Goal: Check status

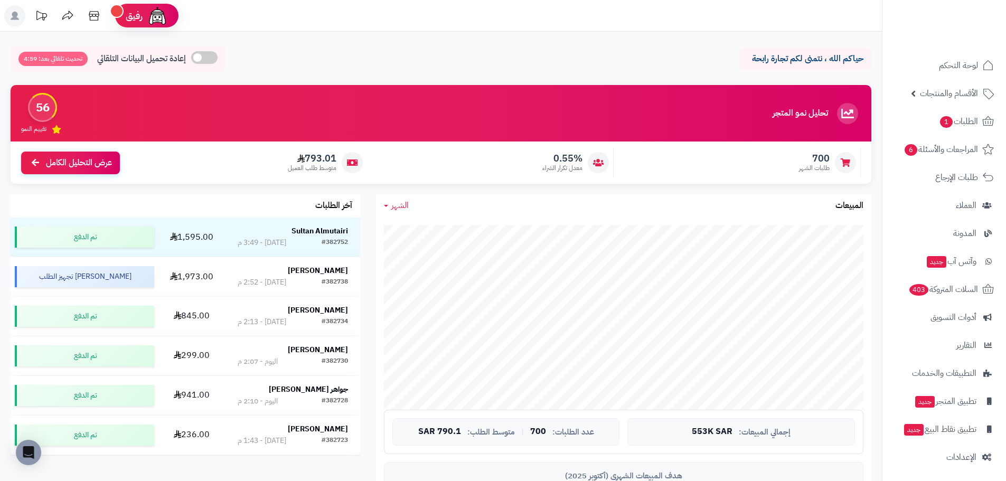
click at [393, 204] on span "الشهر" at bounding box center [399, 205] width 17 height 13
click at [416, 224] on link "اليوم" at bounding box center [418, 231] width 85 height 20
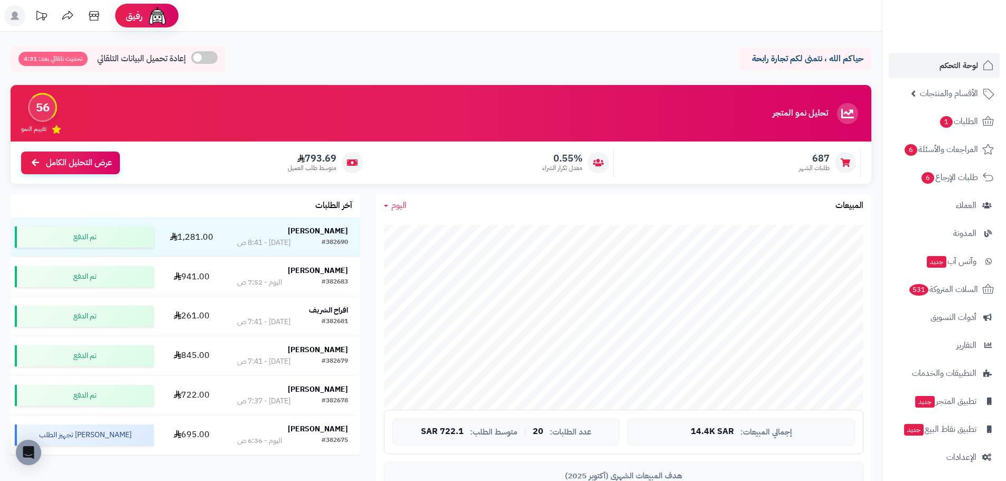
click at [399, 205] on span "اليوم" at bounding box center [398, 205] width 15 height 13
click at [401, 230] on link "اليوم" at bounding box center [418, 231] width 85 height 20
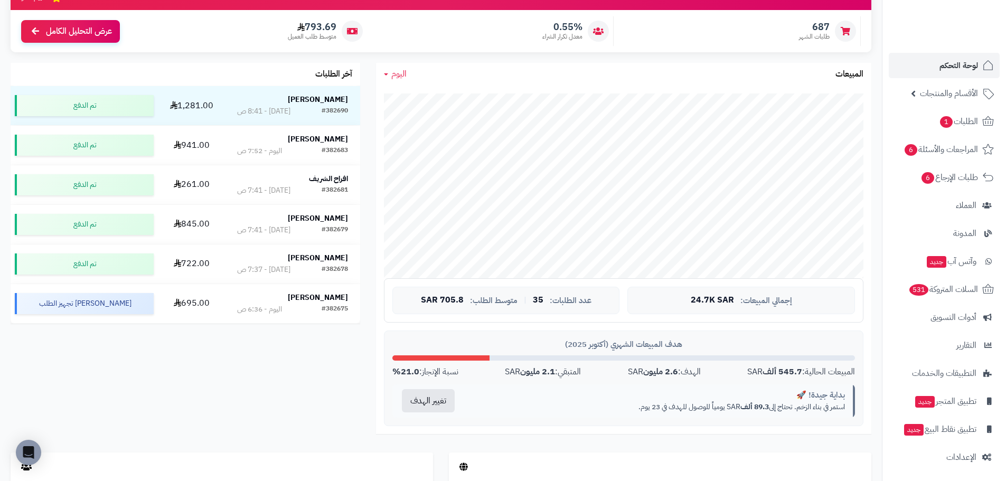
scroll to position [158, 0]
